Goal: Information Seeking & Learning: Understand process/instructions

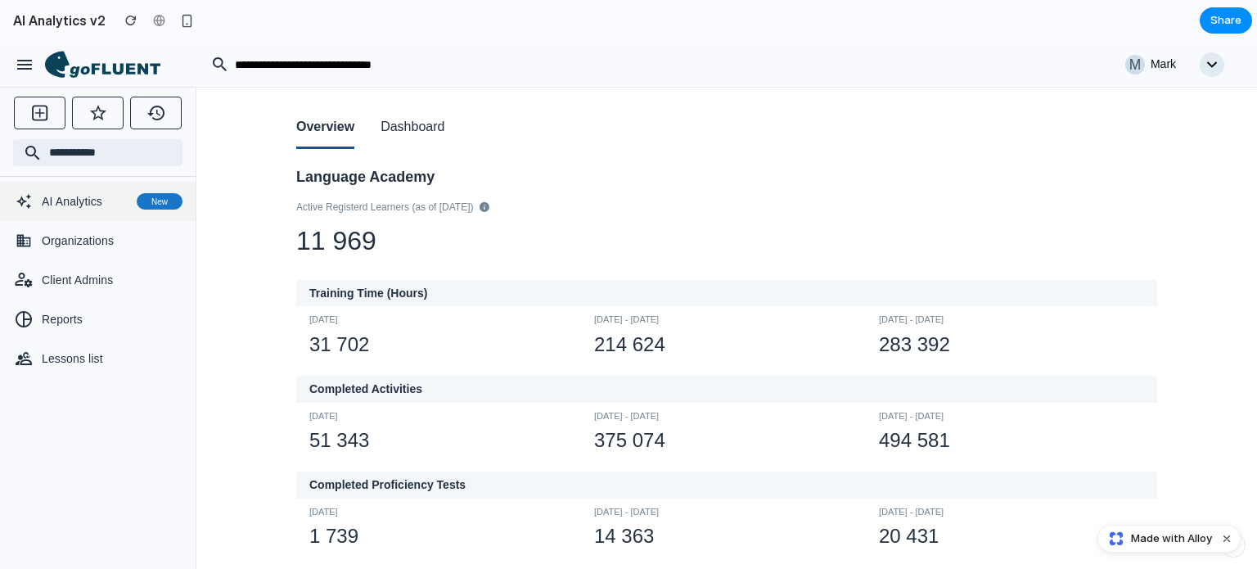
click at [72, 209] on span "AI Analytics" at bounding box center [86, 201] width 88 height 16
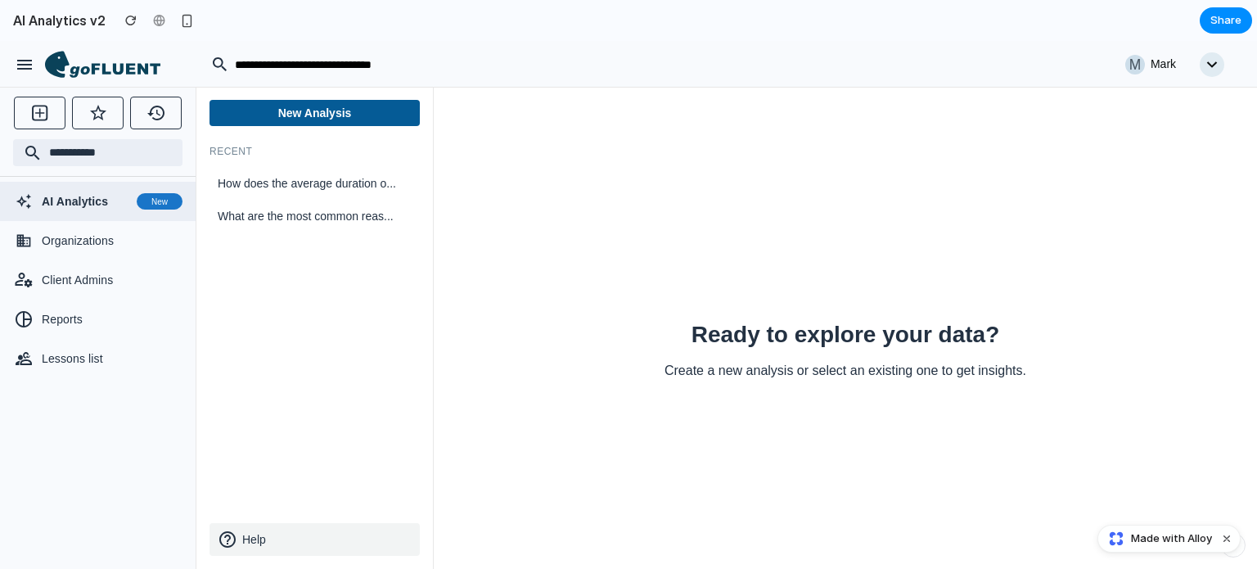
click at [241, 535] on button "Help" at bounding box center [315, 539] width 210 height 33
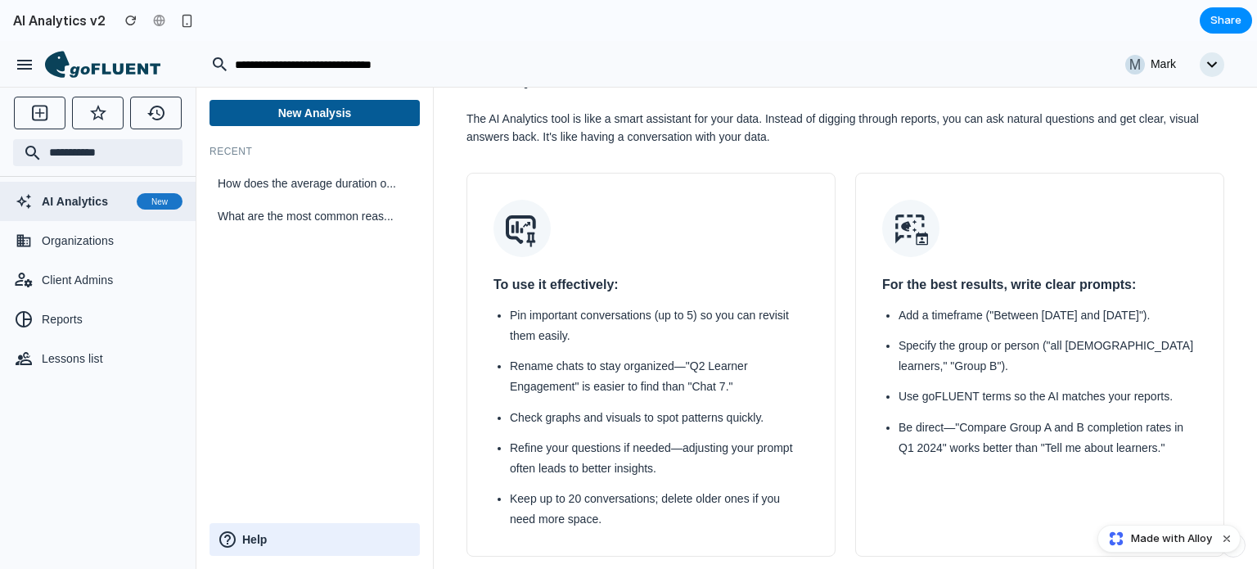
scroll to position [82, 0]
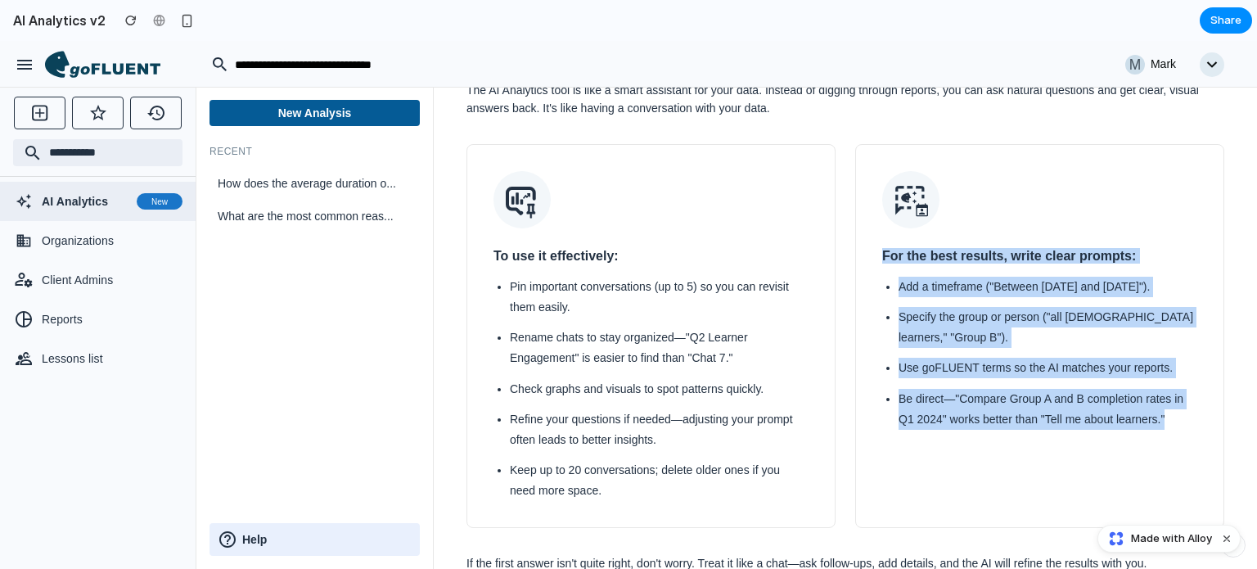
drag, startPoint x: 1175, startPoint y: 422, endPoint x: 888, endPoint y: 183, distance: 373.7
click at [888, 183] on div "For the best results, write clear prompts: Add a timeframe ("Between [DATE] and…" at bounding box center [1039, 336] width 369 height 385
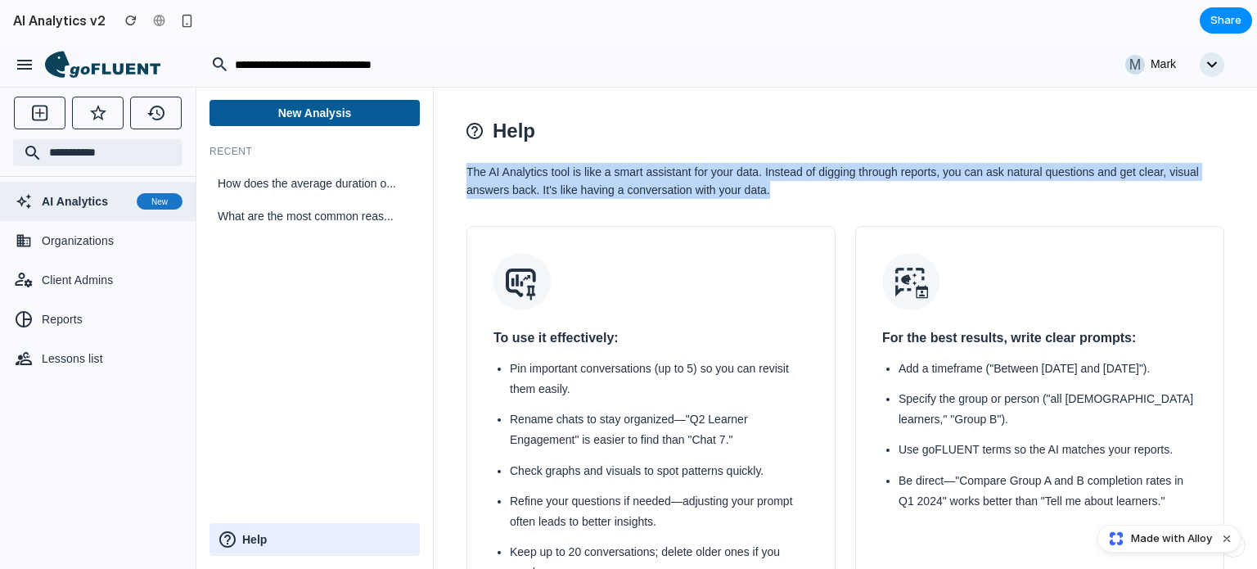
drag, startPoint x: 786, startPoint y: 192, endPoint x: 452, endPoint y: 169, distance: 334.7
click at [452, 169] on div "Help The AI Analytics tool is like a smart assistant for your data. Instead of …" at bounding box center [845, 328] width 823 height 482
copy p "The AI Analytics tool is like a smart assistant for your data. Instead of diggi…"
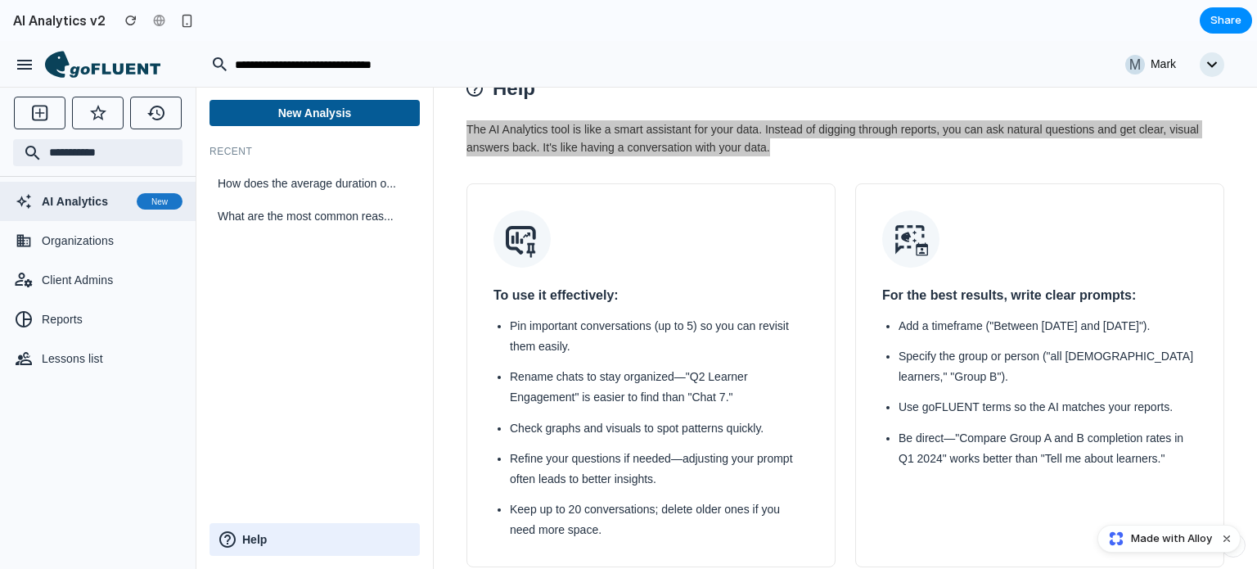
scroll to position [82, 0]
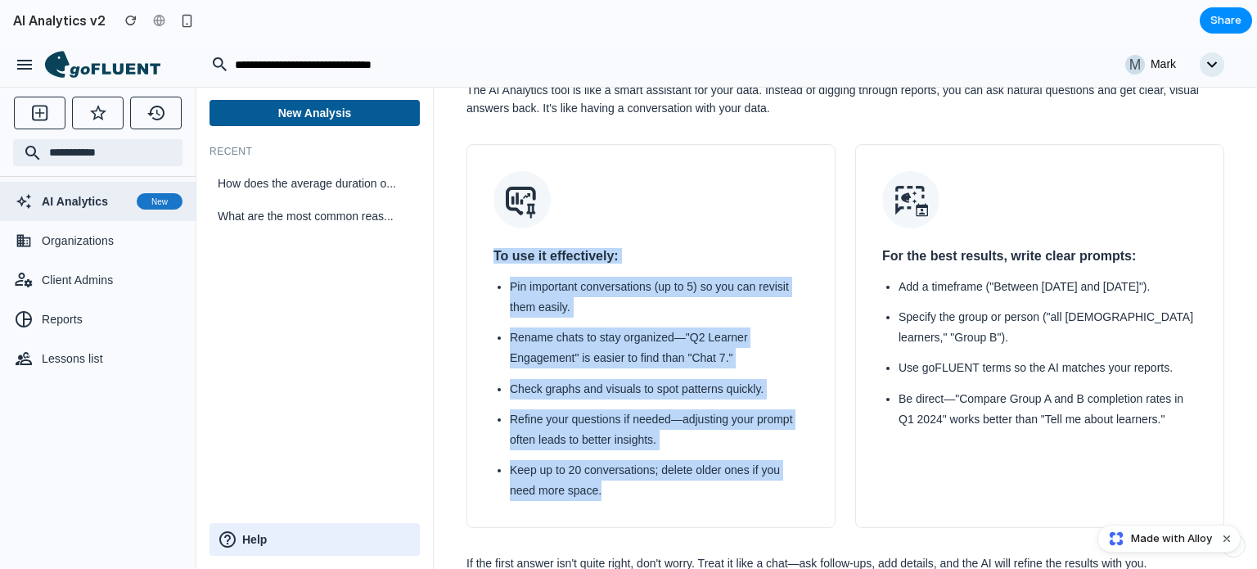
drag, startPoint x: 608, startPoint y: 489, endPoint x: 475, endPoint y: 261, distance: 263.8
click at [475, 261] on div "To use it effectively: Pin important conversations (up to 5) so you can revisit…" at bounding box center [651, 336] width 369 height 385
copy div "To use it effectively: Pin important conversations (up to 5) so you can revisit…"
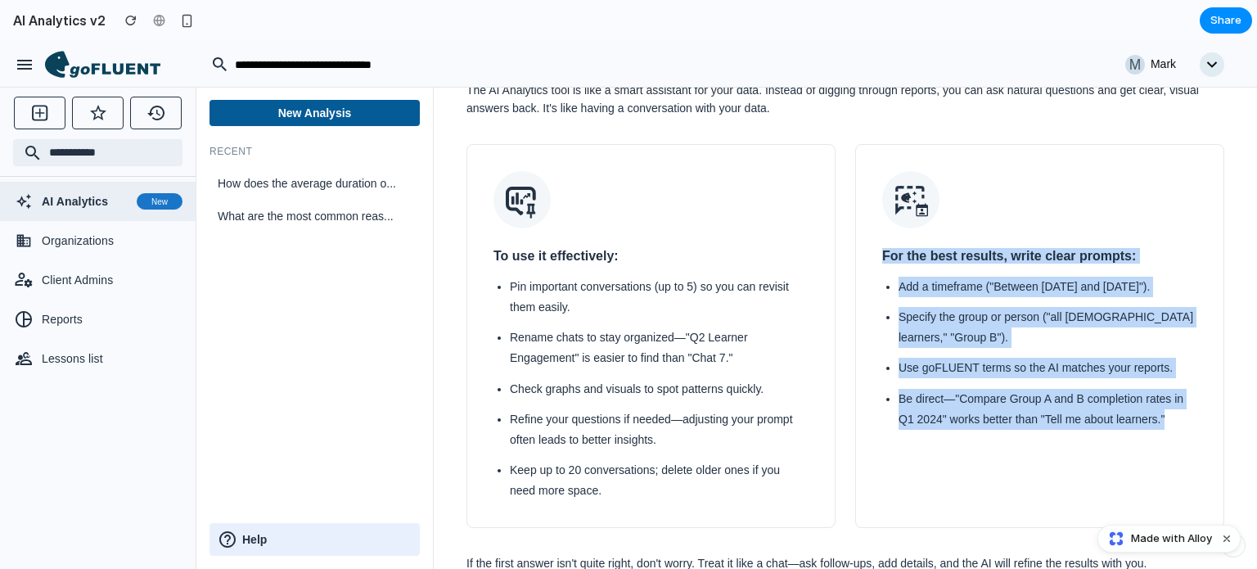
drag, startPoint x: 1159, startPoint y: 418, endPoint x: 850, endPoint y: 263, distance: 346.3
click at [855, 263] on div "For the best results, write clear prompts: Add a timeframe ("Between [DATE] and…" at bounding box center [1039, 336] width 369 height 385
copy div "For the best results, write clear prompts: Add a timeframe ("Between [DATE] and…"
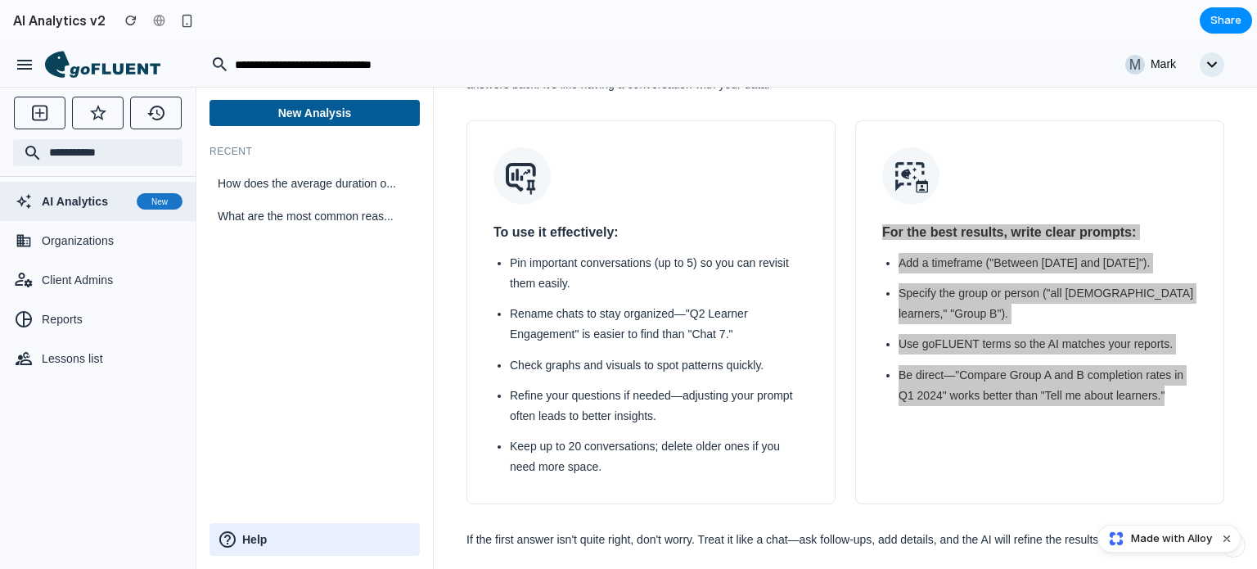
scroll to position [118, 0]
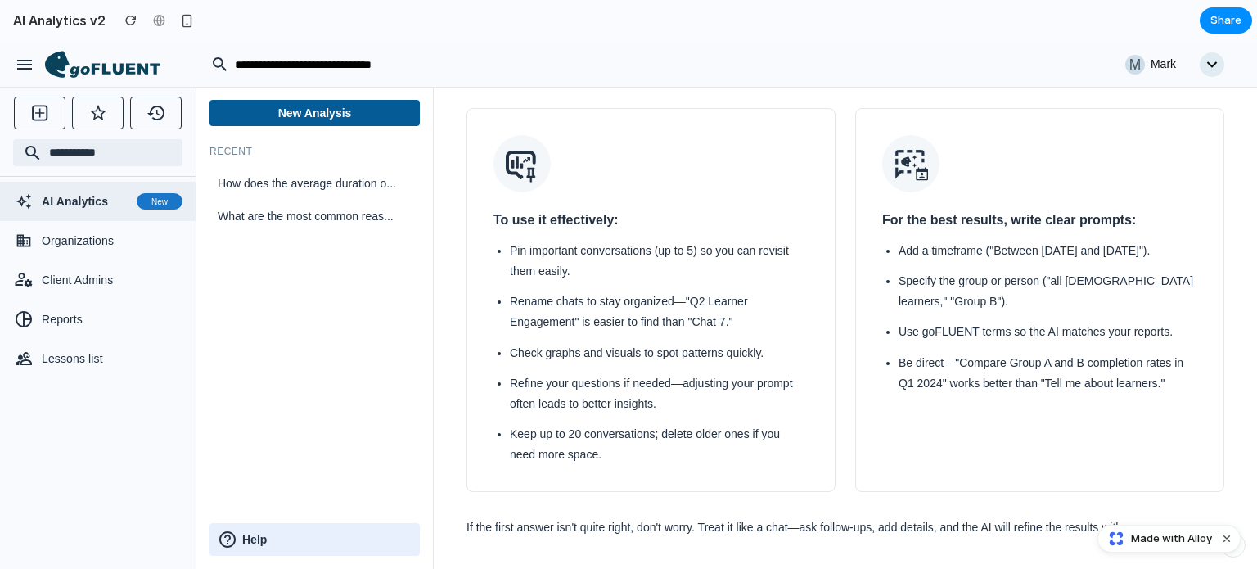
click at [562, 534] on p "If the first answer isn't quite right, don't worry. Treat it like a chat—ask fo…" at bounding box center [846, 527] width 758 height 18
click at [576, 529] on p "If the first answer isn't quite right, don't worry. Treat it like a chat—ask fo…" at bounding box center [846, 527] width 758 height 18
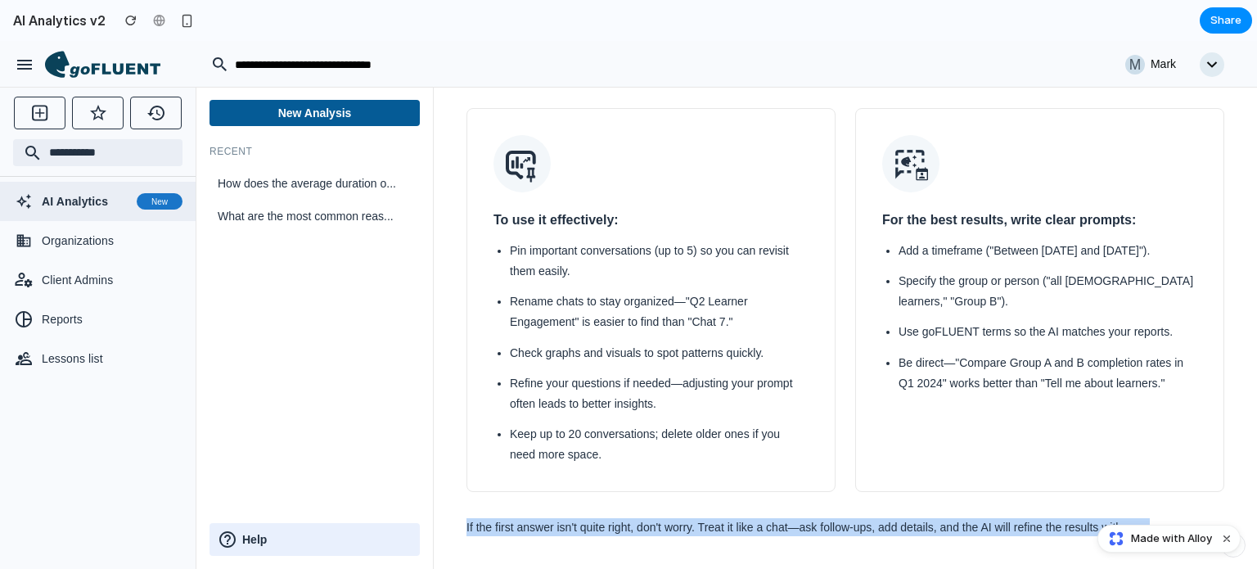
click at [576, 529] on p "If the first answer isn't quite right, don't worry. Treat it like a chat—ask fo…" at bounding box center [846, 527] width 758 height 18
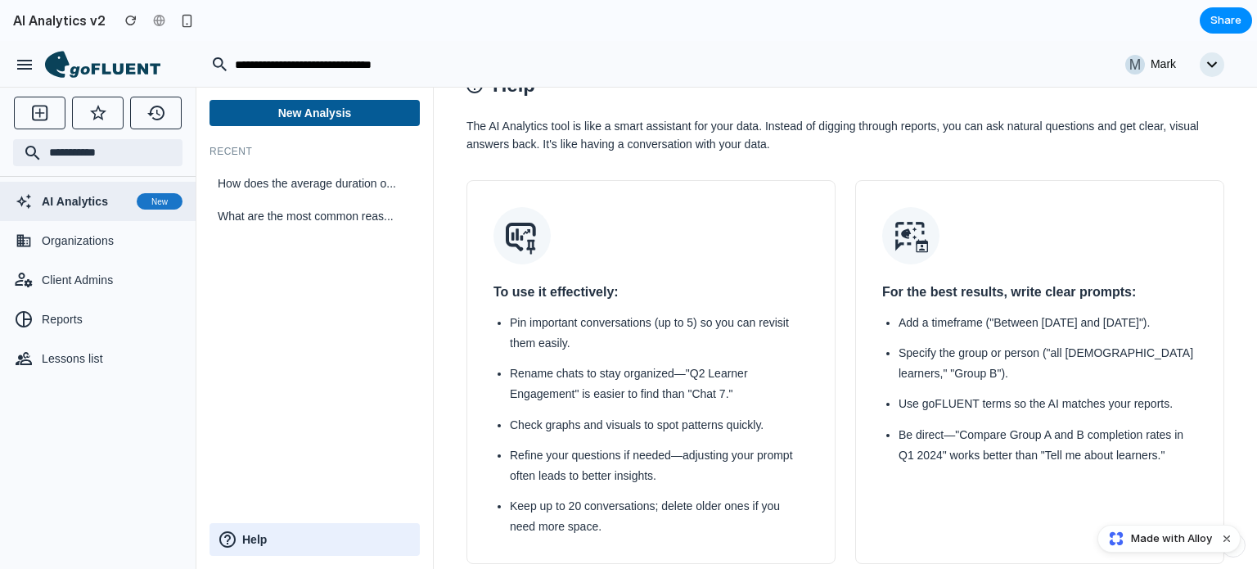
scroll to position [0, 0]
